Goal: Use online tool/utility: Utilize a website feature to perform a specific function

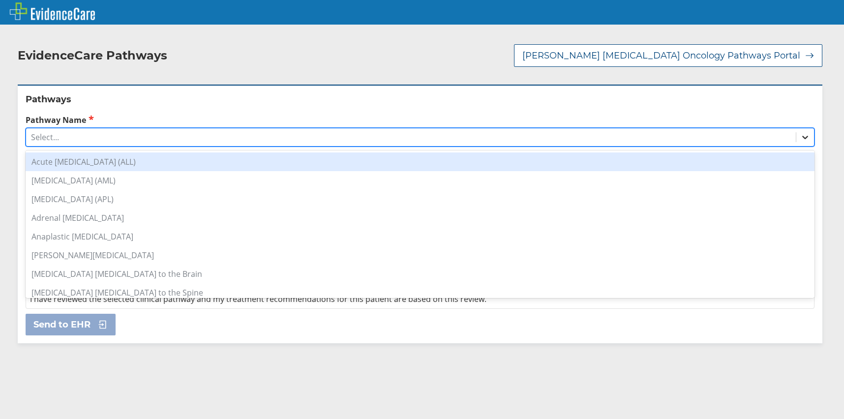
drag, startPoint x: 797, startPoint y: 137, endPoint x: 791, endPoint y: 137, distance: 5.4
click at [801, 137] on icon at bounding box center [806, 137] width 10 height 10
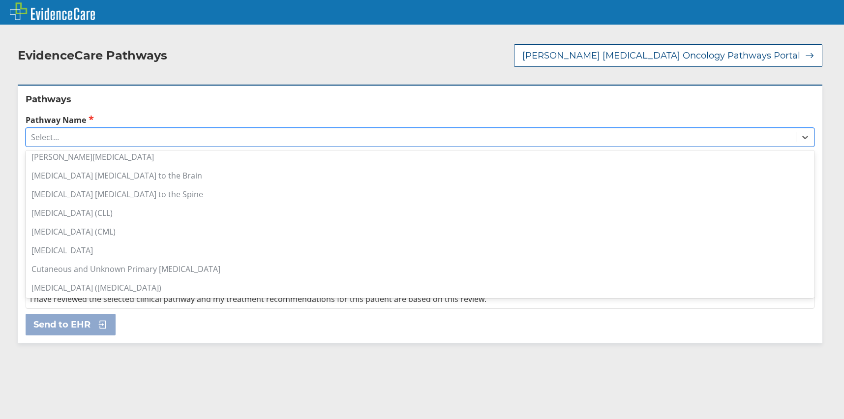
scroll to position [148, 0]
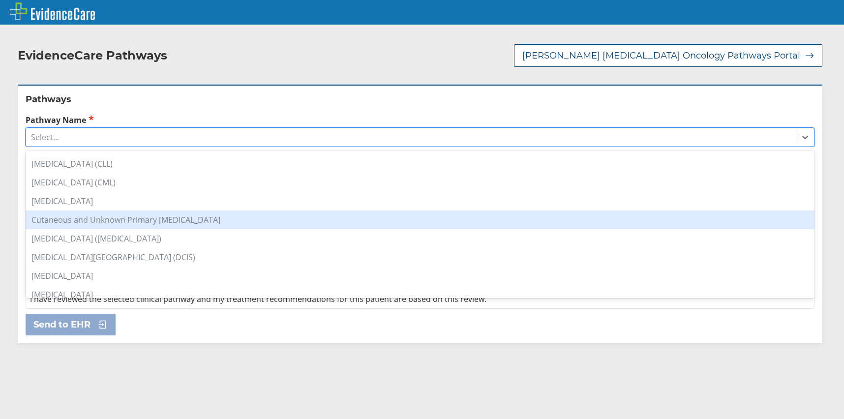
click at [167, 222] on div "Cutaneous and Unknown Primary [MEDICAL_DATA]" at bounding box center [420, 220] width 789 height 19
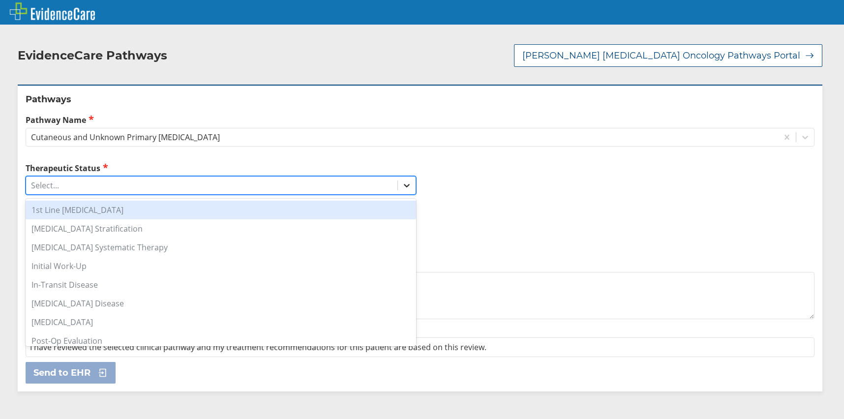
click at [403, 185] on icon at bounding box center [407, 186] width 10 height 10
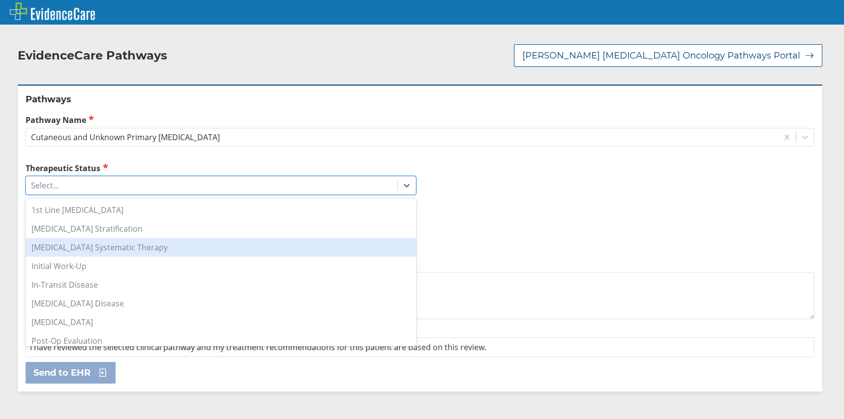
click at [107, 244] on div "[MEDICAL_DATA] Systematic Therapy" at bounding box center [221, 247] width 391 height 19
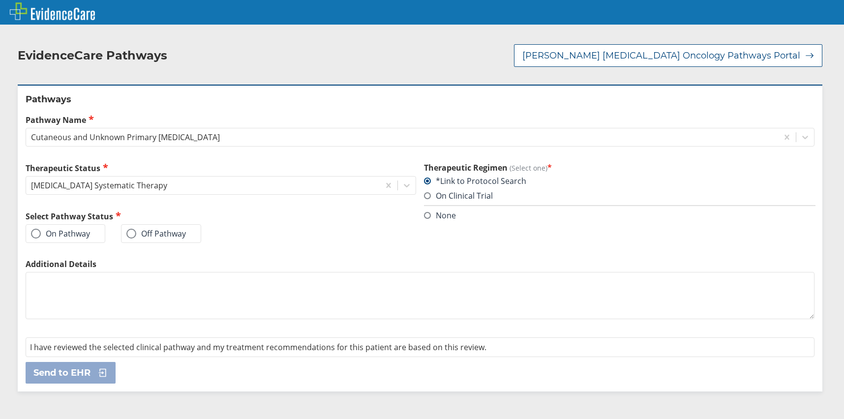
click at [77, 234] on label "On Pathway" at bounding box center [60, 234] width 59 height 10
click at [0, 0] on input "On Pathway" at bounding box center [0, 0] width 0 height 0
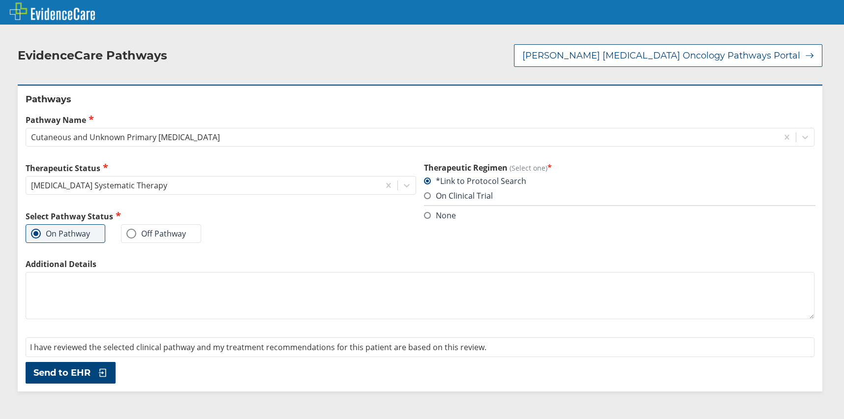
click at [90, 375] on span "Send to EHR" at bounding box center [61, 373] width 57 height 12
